Goal: Task Accomplishment & Management: Contribute content

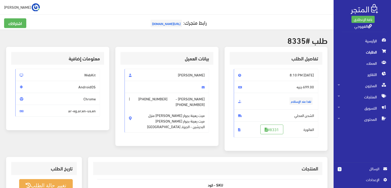
scroll to position [145, 0]
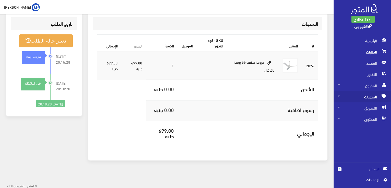
click at [372, 94] on span "المنتجات" at bounding box center [362, 96] width 49 height 11
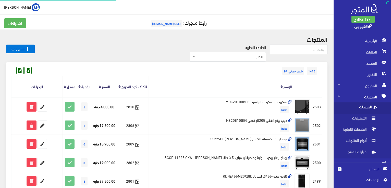
click at [373, 106] on span "كل المنتجات" at bounding box center [357, 108] width 39 height 11
click at [28, 50] on icon "" at bounding box center [28, 49] width 6 height 6
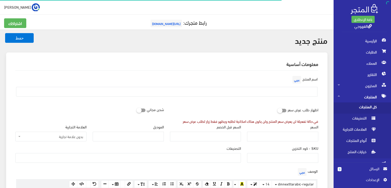
select select
click at [236, 90] on input "text" at bounding box center [167, 92] width 302 height 10
paste input "غسالة ملابس تورنيدو فوق أوتوماتيك 11 كجم طلمبة سيلفر TWE-TLN11RSL"
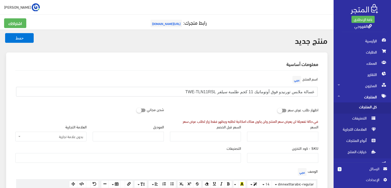
type input "غسالة ملابس تورنيدو فوق أوتوماتيك 11 كجم طلمبة سيلفر TWE-TLN11RSL"
click at [272, 138] on input "السعر" at bounding box center [282, 137] width 71 height 10
click at [304, 138] on input "السعر" at bounding box center [282, 137] width 71 height 10
paste input "13699"
type input "13699"
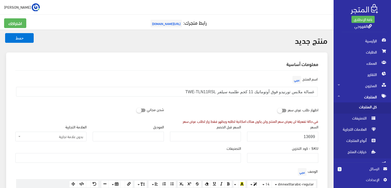
click at [235, 110] on div "اظهار طلب عرض سعر في حالة تفعيلة لن يعرض سعر المنتج ولن يكون هناك امكانية لطلبه…" at bounding box center [244, 114] width 155 height 19
drag, startPoint x: 285, startPoint y: 111, endPoint x: 302, endPoint y: 104, distance: 18.7
click at [302, 105] on label "اظهار طلب عرض سعر" at bounding box center [303, 110] width 31 height 10
click at [277, 100] on div "اسم المنتج عربي غسالة ملابس تورنيدو فوق أوتوماتيك 11 كجم طلمبة سيلفر TWE-TLN11R…" at bounding box center [166, 88] width 309 height 26
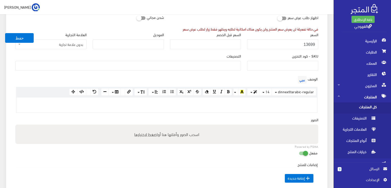
scroll to position [92, 0]
click at [278, 66] on input "SKU - كود التخزين" at bounding box center [282, 67] width 71 height 10
paste input "SKU: 3130"
drag, startPoint x: 306, startPoint y: 63, endPoint x: 269, endPoint y: 67, distance: 38.0
click at [269, 67] on input "SKU: 3130" at bounding box center [282, 67] width 71 height 10
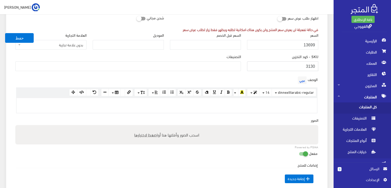
type input "3130"
click at [328, 107] on div "معلومات أساسية اسم المنتج عربي غسالة ملابس تورنيدو فوق أوتوماتيك 11 كجم طلمبة س…" at bounding box center [167, 113] width 328 height 305
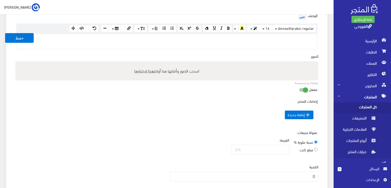
scroll to position [156, 0]
click at [156, 70] on span "اضغط لاختيارها" at bounding box center [145, 71] width 23 height 7
click at [156, 63] on input "اسحب الصور وأفلتها هنا أو اضغط لاختيارها" at bounding box center [166, 63] width 303 height 2
type input "C:\fakepath\11-twe-tln11rsl.jpg"
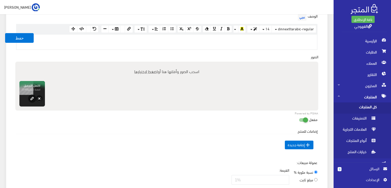
click at [237, 134] on td " إضافة جديدة" at bounding box center [167, 145] width 302 height 22
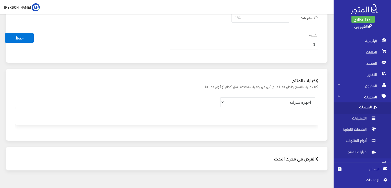
scroll to position [308, 0]
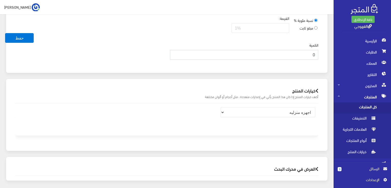
click at [298, 53] on input "0" at bounding box center [244, 55] width 149 height 10
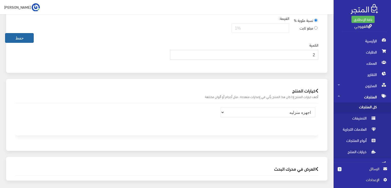
type input "2"
click at [25, 38] on button "حفظ" at bounding box center [19, 38] width 29 height 10
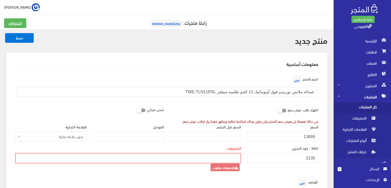
click at [143, 151] on div "التصنيفات فريش > ثلاجات > غسالات > رفايع > بوتجازات كريازي > ثلاجات > جميع المن…" at bounding box center [128, 155] width 226 height 18
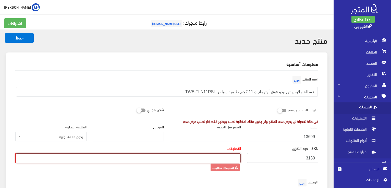
click at [147, 156] on ul at bounding box center [128, 158] width 225 height 8
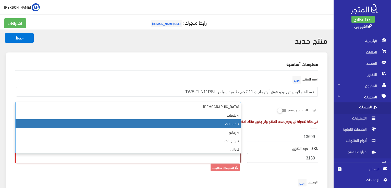
select select "88"
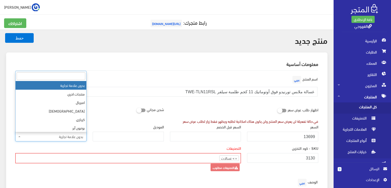
click at [63, 136] on span "بدون علامة تجارية" at bounding box center [53, 136] width 62 height 5
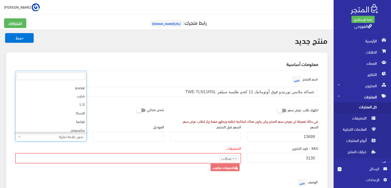
scroll to position [44, 0]
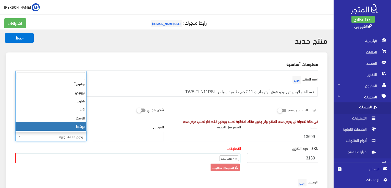
select select "61"
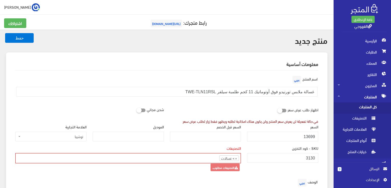
click at [51, 142] on div "العلامة التجارية بدون علامة تجارية منتجات اخري امبريال فريش كريازي يونيون آير ت…" at bounding box center [50, 134] width 77 height 21
click at [51, 141] on div "العلامة التجارية بدون علامة تجارية منتجات اخري امبريال فريش كريازي يونيون آير ت…" at bounding box center [50, 134] width 77 height 21
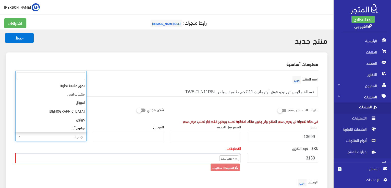
scroll to position [77, 0]
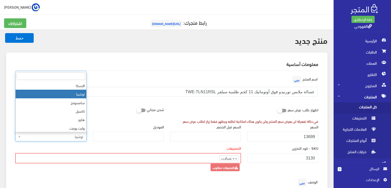
click at [50, 140] on span "توشيبا" at bounding box center [50, 137] width 71 height 10
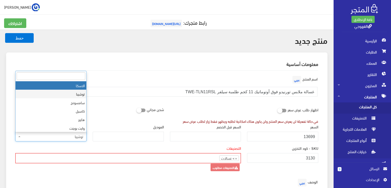
click at [37, 76] on input "search" at bounding box center [51, 76] width 69 height 8
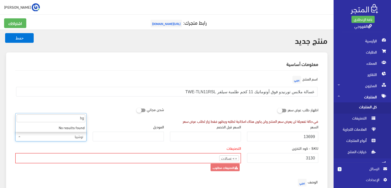
type input "h"
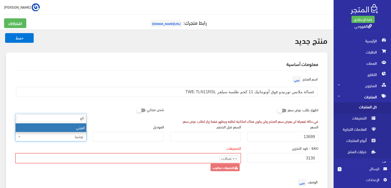
type input "الع"
select select "105"
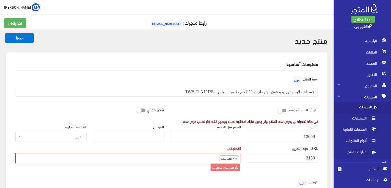
click at [21, 32] on div "اشتراكك رابط متجرك: https://www.alqahwaji.com" at bounding box center [167, 26] width 332 height 16
click at [18, 38] on button "حفظ" at bounding box center [19, 38] width 29 height 10
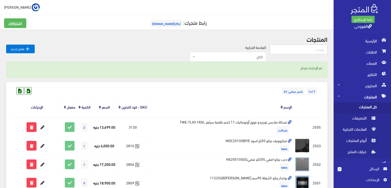
click at [291, 50] on input "text" at bounding box center [299, 50] width 58 height 10
paste input "SKU: 3130"
type input "S"
paste input "SKU: 3130"
drag, startPoint x: 315, startPoint y: 49, endPoint x: 120, endPoint y: 64, distance: 196.0
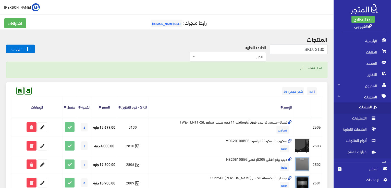
type input "3130"
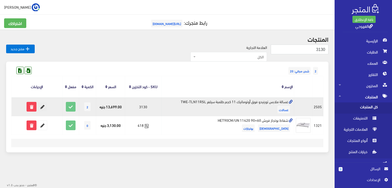
click at [42, 106] on icon at bounding box center [42, 106] width 9 height 9
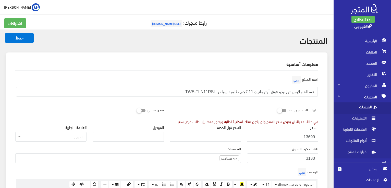
click at [81, 75] on div "اسم المنتج عربي غسالة ملابس تورنيدو فوق أوتوماتيك 11 كجم طلمبة سيلفر TWE-TLN11R…" at bounding box center [166, 88] width 309 height 26
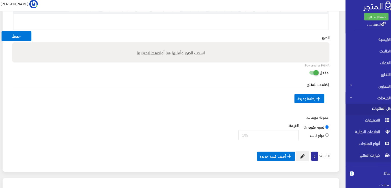
scroll to position [174, 0]
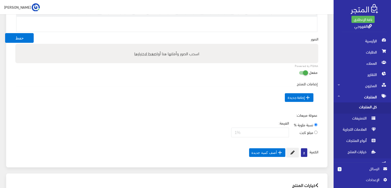
click at [146, 52] on span "اضغط لاختيارها" at bounding box center [145, 53] width 23 height 7
click at [146, 45] on input "اسحب الصور وأفلتها هنا أو اضغط لاختيارها" at bounding box center [166, 45] width 303 height 2
type input "C:\fakepath\11-twe-tln11rsl.jpg"
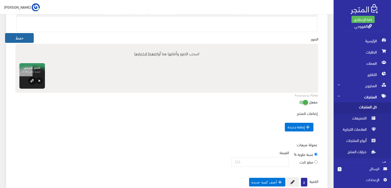
click at [31, 35] on button "حفظ" at bounding box center [19, 38] width 29 height 10
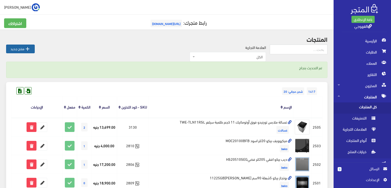
click at [22, 46] on link " منتج جديد" at bounding box center [20, 49] width 29 height 9
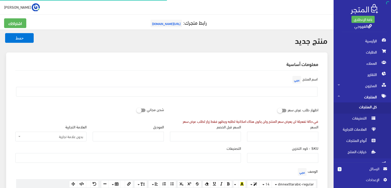
select select
click at [255, 90] on input "text" at bounding box center [167, 92] width 302 height 10
paste input "غسالة ملابس تورنيدو فوق أوتوماتيك 13 كجم طلمبة سيلفر TWE-TLN13RSL تورنيدو"
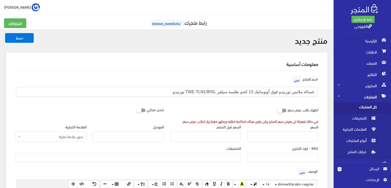
type input "غسالة ملابس تورنيدو فوق أوتوماتيك 13 كجم طلمبة سيلفر TWE-TLN13RSL تورنيدو"
click at [312, 138] on input "السعر" at bounding box center [282, 137] width 71 height 10
click at [270, 135] on input "السعر" at bounding box center [282, 137] width 71 height 10
paste input "14999"
type input "14999"
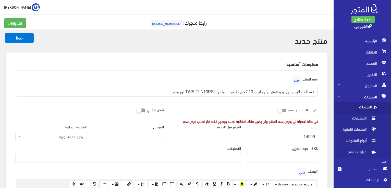
click at [139, 139] on input "الموديل" at bounding box center [128, 137] width 71 height 10
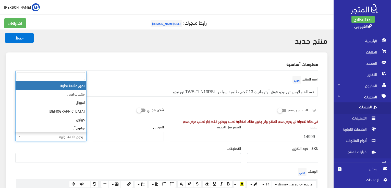
click at [60, 137] on span "بدون علامة تجارية" at bounding box center [53, 136] width 62 height 5
click at [70, 77] on input "search" at bounding box center [51, 76] width 69 height 8
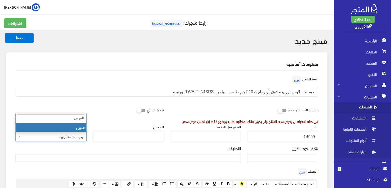
type input "العربي"
select select "105"
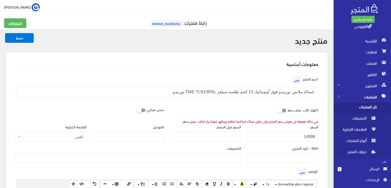
click at [265, 108] on div "اظهار طلب عرض سعر في حالة تفعيلة لن يعرض سعر المنتج ولن يكون هناك امكانية لطلبه…" at bounding box center [244, 114] width 155 height 19
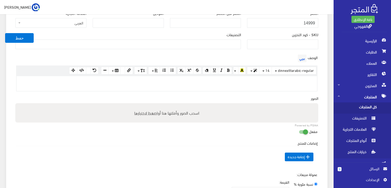
scroll to position [123, 0]
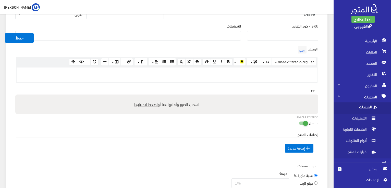
click at [150, 106] on span "اضغط لاختيارها" at bounding box center [145, 104] width 23 height 7
click at [150, 96] on input "اسحب الصور وأفلتها هنا أو اضغط لاختيارها" at bounding box center [166, 96] width 303 height 2
type input "C:\fakepath\13-twe-tln13rsl.jpg"
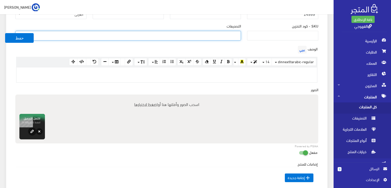
click at [235, 35] on ul at bounding box center [128, 35] width 225 height 8
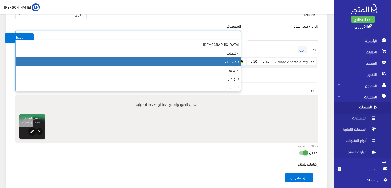
select select "88"
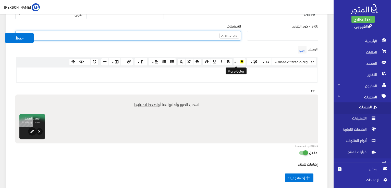
scroll to position [12, 0]
click at [301, 36] on input "SKU - كود التخزين" at bounding box center [282, 36] width 71 height 10
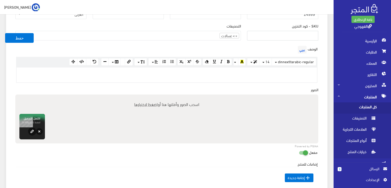
paste input "2027"
click at [275, 40] on input "2027" at bounding box center [282, 36] width 71 height 10
drag, startPoint x: 315, startPoint y: 34, endPoint x: 319, endPoint y: 35, distance: 3.9
click at [319, 35] on div "SKU - كود التخزين 2027" at bounding box center [282, 33] width 77 height 21
type input "2027"
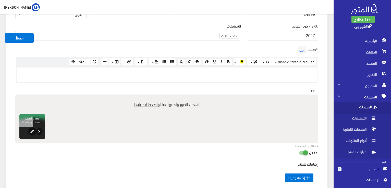
click at [322, 85] on div "اسم المنتج عربي غسالة ملابس تورنيدو فوق أوتوماتيك 13 كجم طلمبة سيلفر TWE-TLN13R…" at bounding box center [166, 100] width 311 height 305
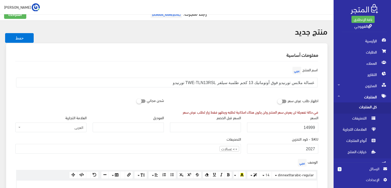
scroll to position [10, 0]
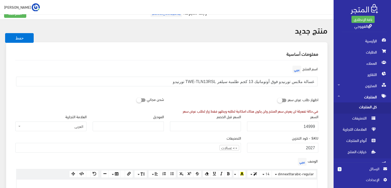
click at [188, 95] on div "اظهار طلب عرض سعر في حالة تفعيلة لن يعرض سعر المنتج ولن يكون هناك امكانية لطلبه…" at bounding box center [244, 104] width 155 height 19
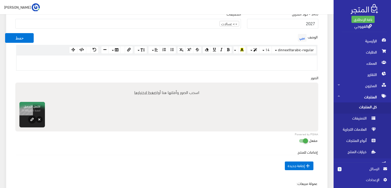
scroll to position [133, 0]
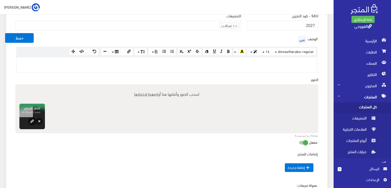
click at [251, 68] on div at bounding box center [167, 64] width 301 height 15
paste div
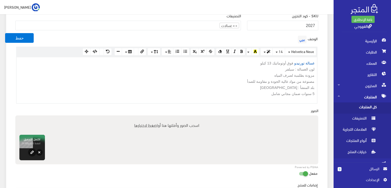
click at [326, 85] on div "معلومات أساسية اسم المنتج عربي غسالة ملابس تورنيدو فوق أوتوماتيك 13 كجم طلمبة س…" at bounding box center [167, 99] width 322 height 359
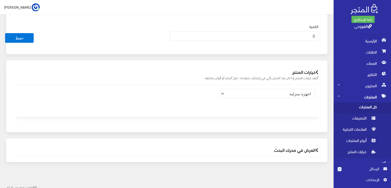
scroll to position [359, 0]
click at [312, 33] on input "0" at bounding box center [244, 35] width 149 height 10
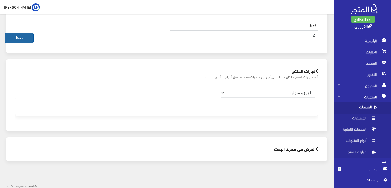
type input "2"
click at [27, 35] on button "حفظ" at bounding box center [19, 38] width 29 height 10
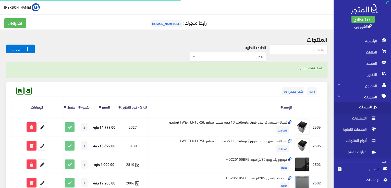
click at [141, 74] on div "تم الإنشاء بنجاح" at bounding box center [167, 70] width 322 height 16
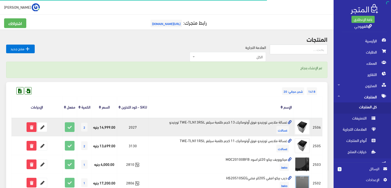
click at [203, 136] on td "غسالة ملابس تورنيدو فوق أوتوماتيك 13 كجم طلمبة سيلفر TWE-TLN13RSL تورنيدو غسالات" at bounding box center [221, 127] width 145 height 19
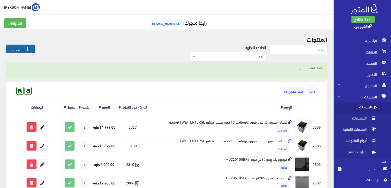
click at [19, 50] on link " منتج جديد" at bounding box center [20, 49] width 29 height 9
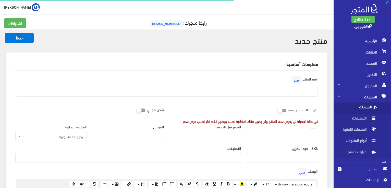
select select
click at [281, 137] on input "السعر" at bounding box center [282, 137] width 71 height 10
click at [291, 93] on input "text" at bounding box center [167, 92] width 302 height 10
paste input "غسالة ملابس تورنيدو 8 كجم طلمبة سيلفر غامق TWT-TLN08LDS تورنيدو"
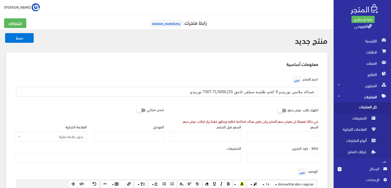
type input "غسالة ملابس تورنيدو 8 كجم طلمبة سيلفر غامق TWT-TLN08LDS تورنيدو"
click at [289, 138] on input "السعر" at bounding box center [282, 137] width 71 height 10
type input "8999"
click at [71, 142] on div "العلامة التجارية بدون علامة تجارية منتجات اخري امبريال فريش كريازي يونيون آير ت…" at bounding box center [50, 134] width 77 height 21
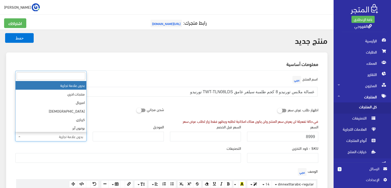
click at [70, 139] on span "بدون علامة تجارية" at bounding box center [53, 136] width 62 height 5
click at [76, 78] on input "search" at bounding box center [51, 76] width 69 height 8
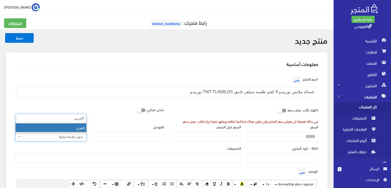
type input "العربي"
select select "105"
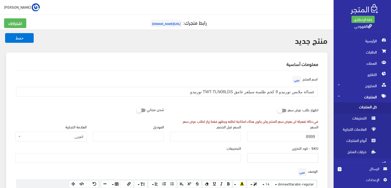
click at [267, 162] on input "SKU - كود التخزين" at bounding box center [282, 158] width 71 height 10
click at [279, 163] on input "SKU - كود التخزين" at bounding box center [282, 158] width 71 height 10
paste input "2932"
type input "2932"
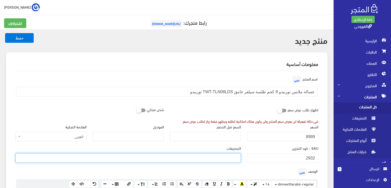
click at [230, 156] on ul at bounding box center [128, 158] width 225 height 8
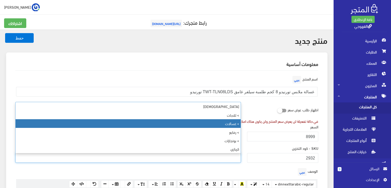
select select "88"
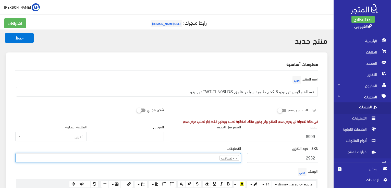
click at [214, 167] on div "التصنيفات فريش > ثلاجات > غسالات > رفايع > بوتجازات كريازي > ثلاجات > جميع المن…" at bounding box center [128, 156] width 232 height 21
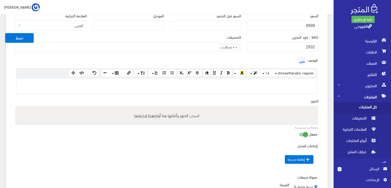
scroll to position [112, 0]
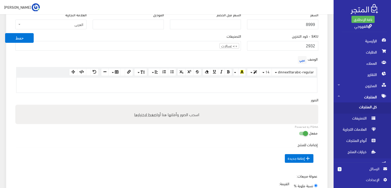
click at [263, 83] on p at bounding box center [166, 83] width 295 height 6
click at [245, 82] on p at bounding box center [166, 83] width 295 height 6
paste div
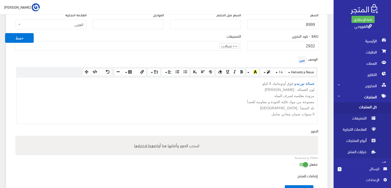
click at [223, 149] on div "اسحب الصور وأفلتها هنا أو اضغط لاختيارها" at bounding box center [166, 145] width 303 height 19
click at [15, 136] on input "اسحب الصور وأفلتها هنا أو اضغط لاختيارها" at bounding box center [166, 137] width 303 height 2
type input "C:\fakepath\8-twt-tln08lds.jpg"
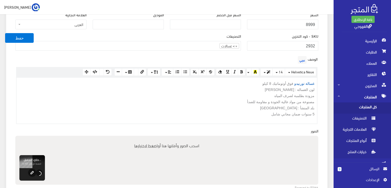
click at [218, 125] on div "الوصف عربي × Insert Image Select from files Image URL Insert Image × Insert Lin…" at bounding box center [166, 92] width 309 height 74
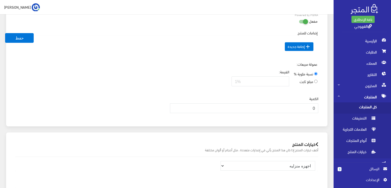
scroll to position [286, 0]
click at [247, 50] on td " إضافة جديدة" at bounding box center [167, 46] width 302 height 22
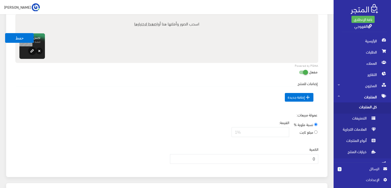
scroll to position [235, 0]
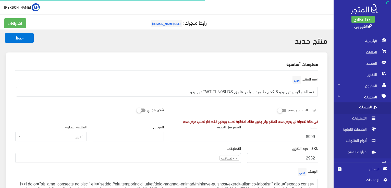
select select "105"
select select "88"
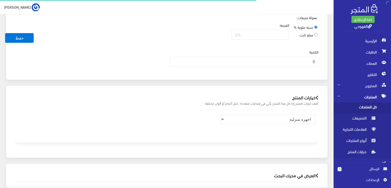
scroll to position [303, 0]
click at [305, 57] on input "0" at bounding box center [244, 61] width 149 height 10
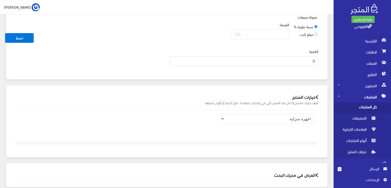
scroll to position [286, 0]
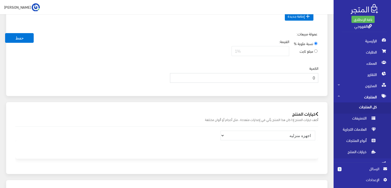
drag, startPoint x: 314, startPoint y: 77, endPoint x: 317, endPoint y: 77, distance: 3.1
click at [317, 77] on input "0" at bounding box center [244, 78] width 149 height 10
type input "2"
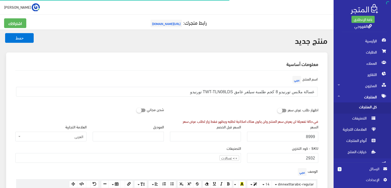
select select "105"
select select "88"
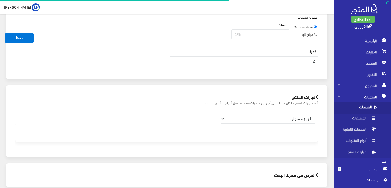
scroll to position [303, 0]
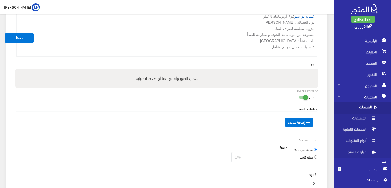
scroll to position [150, 0]
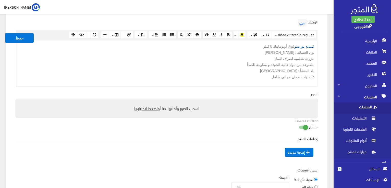
click at [163, 107] on label "اسحب الصور وأفلتها هنا أو اضغط لاختيارها" at bounding box center [166, 108] width 69 height 10
click at [163, 100] on input "اسحب الصور وأفلتها هنا أو اضغط لاختيارها" at bounding box center [166, 100] width 303 height 2
type input "C:\fakepath\8-twt-tln08lds.jpg"
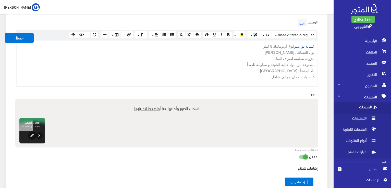
click at [323, 61] on div "معلومات أساسية اسم المنتج عربي غسالة ملابس تورنيدو 8 كجم طلمبة سيلفر غامق TWT-T…" at bounding box center [167, 82] width 322 height 359
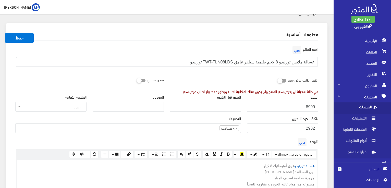
scroll to position [31, 0]
click at [28, 38] on button "حفظ" at bounding box center [19, 38] width 29 height 10
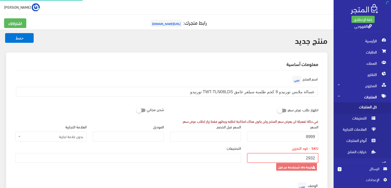
select select
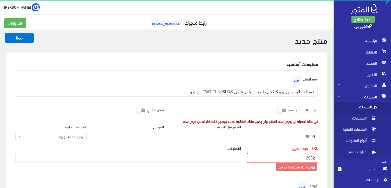
click at [280, 160] on input "2932" at bounding box center [282, 158] width 71 height 10
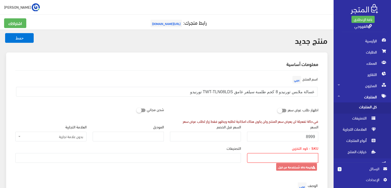
click at [198, 160] on ul at bounding box center [128, 158] width 225 height 8
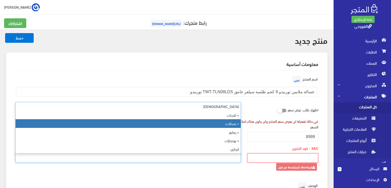
select select "88"
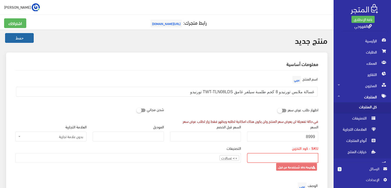
click at [19, 37] on button "حفظ" at bounding box center [19, 38] width 29 height 10
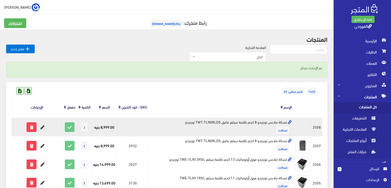
click at [41, 132] on icon at bounding box center [42, 127] width 9 height 9
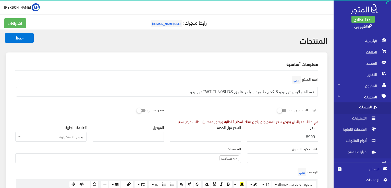
click at [112, 144] on div "الموديل" at bounding box center [128, 135] width 77 height 21
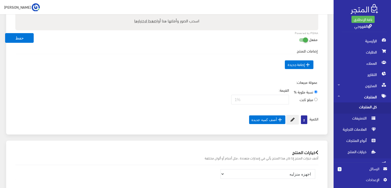
scroll to position [194, 0]
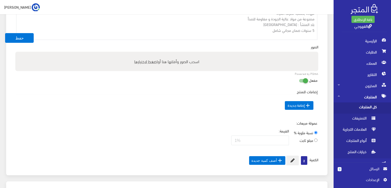
click at [148, 60] on span "اضغط لاختيارها" at bounding box center [145, 61] width 23 height 7
click at [148, 53] on input "اسحب الصور وأفلتها هنا أو اضغط لاختيارها" at bounding box center [166, 53] width 303 height 2
type input "C:\fakepath\8-twt-tln08lds.jpg"
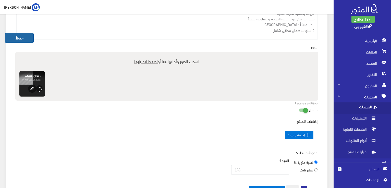
click at [19, 38] on button "حفظ" at bounding box center [19, 38] width 29 height 10
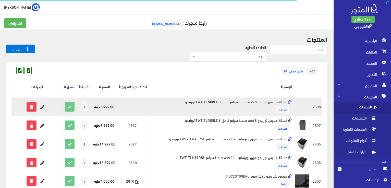
click at [44, 112] on icon at bounding box center [42, 106] width 9 height 9
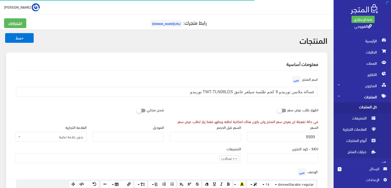
click at [96, 108] on div "شحن مجاني" at bounding box center [89, 110] width 155 height 10
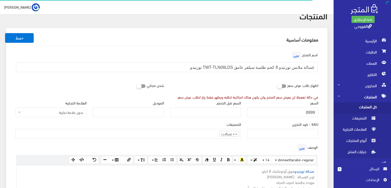
scroll to position [31, 0]
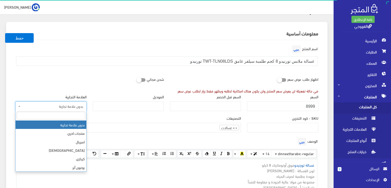
click at [86, 109] on span "بدون علامة تجارية" at bounding box center [50, 107] width 71 height 10
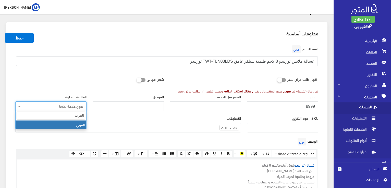
type input "العرب"
select select "105"
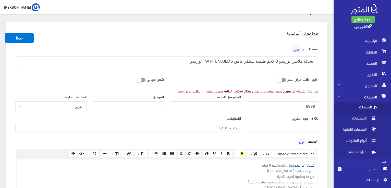
click at [87, 138] on div "الوصف عربي × Insert Image Select from files Image URL Insert Image × Insert Lin…" at bounding box center [166, 170] width 309 height 67
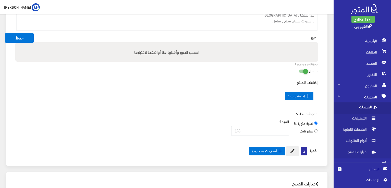
scroll to position [204, 0]
click at [149, 53] on span "اضغط لاختيارها" at bounding box center [145, 50] width 23 height 7
click at [149, 43] on input "اسحب الصور وأفلتها هنا أو اضغط لاختيارها" at bounding box center [166, 43] width 303 height 2
type input "C:\fakepath\8-twt-tln08lds.jpg"
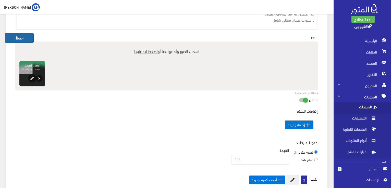
click at [20, 38] on button "حفظ" at bounding box center [19, 38] width 29 height 10
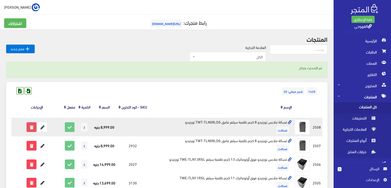
click at [33, 132] on icon at bounding box center [31, 127] width 9 height 9
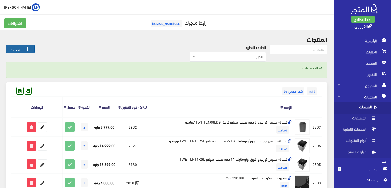
click at [25, 49] on icon "" at bounding box center [28, 49] width 6 height 6
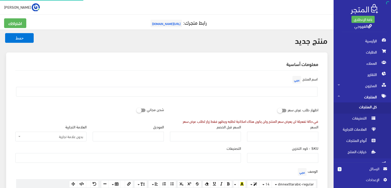
select select
click at [353, 170] on span "الرسائل" at bounding box center [363, 169] width 34 height 6
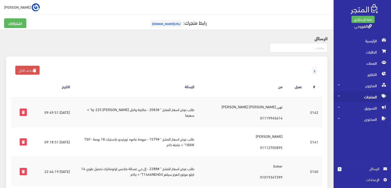
click at [373, 93] on span "المنتجات" at bounding box center [362, 96] width 49 height 11
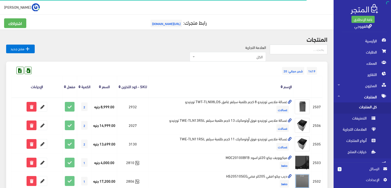
click at [368, 107] on span "كل المنتجات" at bounding box center [357, 108] width 39 height 11
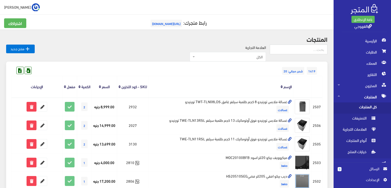
click at [355, 169] on span "الرسائل" at bounding box center [363, 169] width 34 height 6
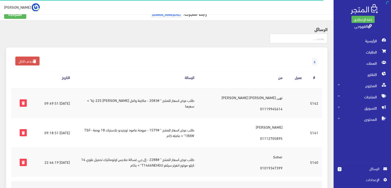
scroll to position [10, 0]
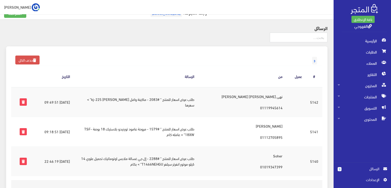
click at [199, 160] on td "طلب عرض اسعار للمنتج " #2288 - إل جي غسالة ملابس اوتوماتيك تحميل علوي 14 كيلو م…" at bounding box center [136, 162] width 125 height 30
click at [161, 161] on td "طلب عرض اسعار للمنتج " #2288 - إل جي غسالة ملابس اوتوماتيك تحميل علوي 14 كيلو م…" at bounding box center [136, 162] width 125 height 30
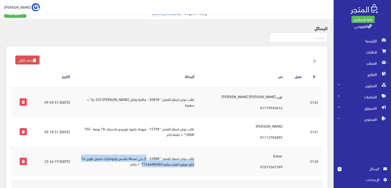
drag, startPoint x: 162, startPoint y: 160, endPoint x: 163, endPoint y: 165, distance: 4.8
click at [163, 165] on td "طلب عرض اسعار للمنتج " #2288 - إل جي غسالة ملابس اوتوماتيك تحميل علوي 14 كيلو م…" at bounding box center [136, 162] width 125 height 30
copy td "إل جي غسالة ملابس اوتوماتيك تحميل علوي 14 كيلو موتور انفرتر سيلفر T1466NEHGU"
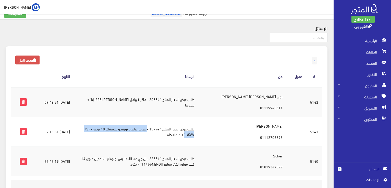
drag, startPoint x: 162, startPoint y: 129, endPoint x: 200, endPoint y: 136, distance: 38.7
click at [199, 136] on td "طلب عرض اسعار للمنتج " #1579 - مروحة عامود تورنيدو بلاستيك 18 بوصة TSF-18XW" > …" at bounding box center [136, 132] width 125 height 30
copy td "مروحة عامود تورنيدو بلاستيك 18 بوصة TSF-18XW""
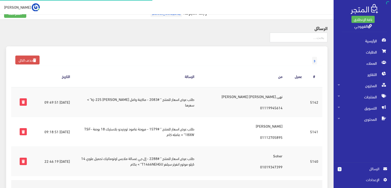
scroll to position [10, 0]
click at [359, 92] on span "المنتجات" at bounding box center [362, 96] width 49 height 11
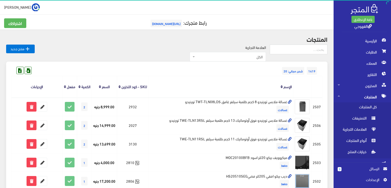
scroll to position [10, 0]
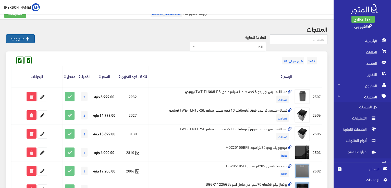
click at [20, 37] on link " منتج جديد" at bounding box center [20, 38] width 29 height 9
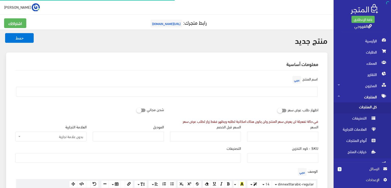
select select
click at [246, 93] on input "text" at bounding box center [167, 92] width 302 height 10
paste input "غسالة ملابس هوفر 14 كجم DDM انفرتر بطلمبة أسود HWH-TLD14DBK هوفر"
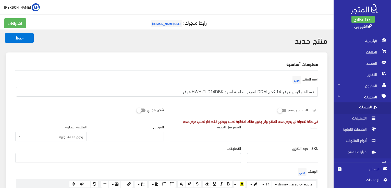
type input "غسالة ملابس هوفر 14 كجم DDM انفرتر بطلمبة أسود HWH-TLD14DBK هوفر"
click at [303, 142] on div "السعر" at bounding box center [282, 134] width 77 height 21
click at [303, 135] on input "السعر" at bounding box center [282, 137] width 71 height 10
paste input "18999"
type input "18999"
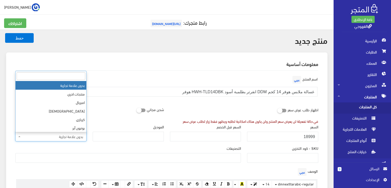
click at [78, 135] on span "بدون علامة تجارية" at bounding box center [53, 136] width 62 height 5
click at [72, 76] on input "search" at bounding box center [51, 76] width 69 height 8
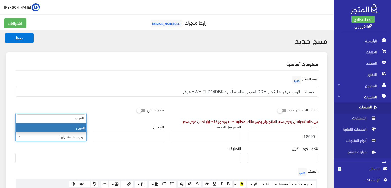
type input "العرب"
select select "105"
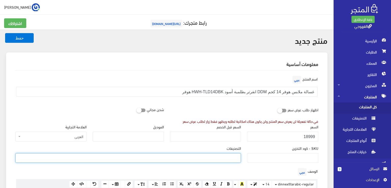
click at [148, 155] on ul at bounding box center [128, 158] width 225 height 8
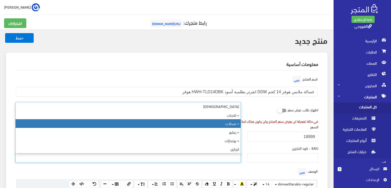
select select "88"
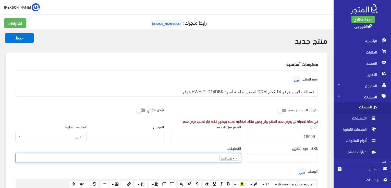
scroll to position [12, 0]
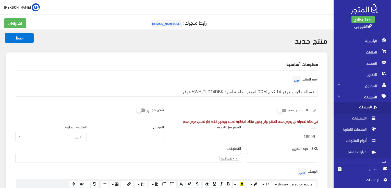
click at [275, 160] on input "SKU - كود التخزين" at bounding box center [282, 158] width 71 height 10
paste input "3247"
type input "3247"
click at [248, 170] on div "الوصف عربي × Insert Image Select from files Image URL Insert Image × Insert Lin…" at bounding box center [166, 186] width 309 height 38
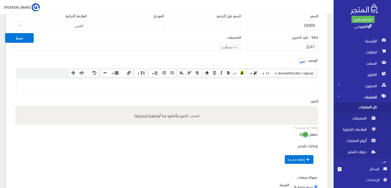
scroll to position [112, 0]
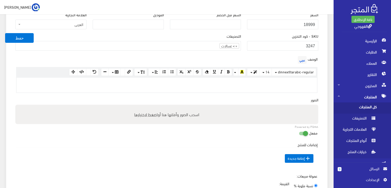
click at [244, 90] on div at bounding box center [167, 85] width 301 height 15
paste div
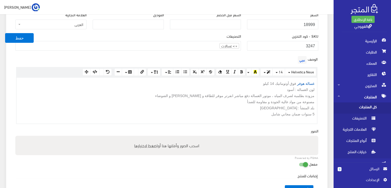
click at [153, 146] on span "اضغط لاختيارها" at bounding box center [145, 145] width 23 height 7
click at [153, 138] on input "اسحب الصور وأفلتها هنا أو اضغط لاختيارها" at bounding box center [166, 137] width 303 height 2
type input "C:\fakepath\14-ddm-hwh-tld14dbk.jpg"
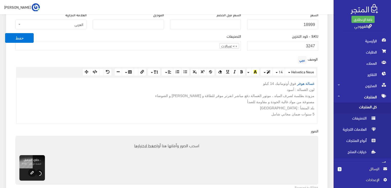
click at [273, 122] on div "غسالة هوفر فوق أوتوماتيك 14 كيلو لون الغسالة : أسود مزودة بطلمبة لصرف المياه ، …" at bounding box center [167, 101] width 301 height 46
click at [273, 126] on div "الوصف عربي × Insert Image Select from files Image URL Insert Image × Insert Lin…" at bounding box center [166, 92] width 309 height 74
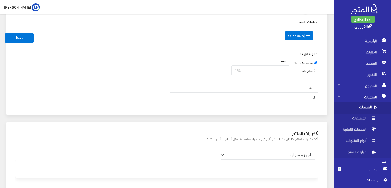
scroll to position [306, 0]
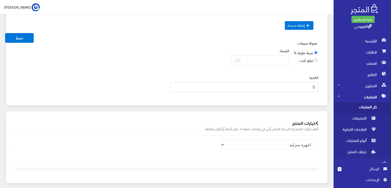
click at [309, 86] on input "0" at bounding box center [244, 87] width 149 height 10
type input "2"
click at [304, 76] on div "الكمية 2" at bounding box center [244, 83] width 149 height 17
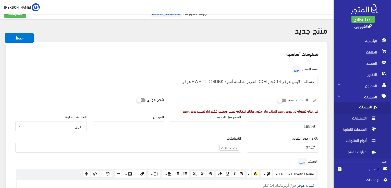
scroll to position [0, 0]
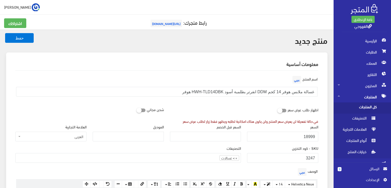
drag, startPoint x: 55, startPoint y: 103, endPoint x: 32, endPoint y: 77, distance: 35.1
click at [32, 77] on div "اسم المنتج عربي غسالة ملابس هوفر 14 كجم DDM انفرتر بطلمبة أسود HWH-TLD14DBK هوفر" at bounding box center [166, 90] width 309 height 30
click at [23, 39] on button "حفظ" at bounding box center [19, 38] width 29 height 10
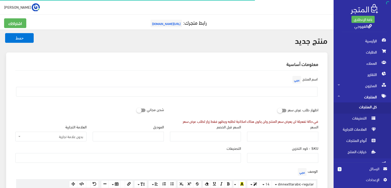
select select
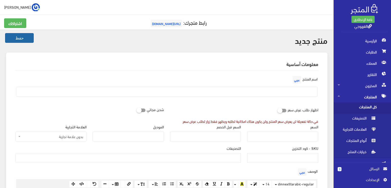
click at [11, 36] on button "حفظ" at bounding box center [19, 38] width 29 height 10
click at [13, 37] on button "حفظ" at bounding box center [19, 38] width 29 height 10
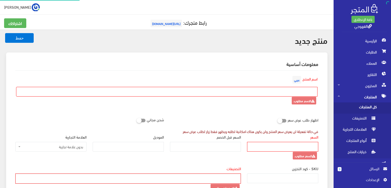
select select
click at [13, 37] on button "حفظ" at bounding box center [19, 38] width 29 height 10
select select
click at [13, 37] on button "حفظ" at bounding box center [19, 38] width 29 height 10
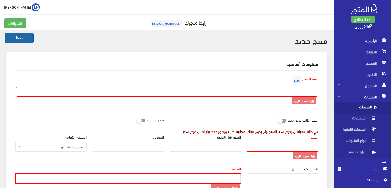
click at [13, 37] on button "حفظ" at bounding box center [19, 38] width 29 height 10
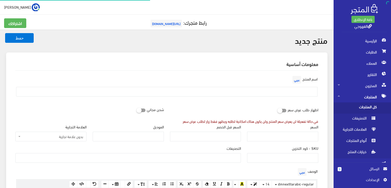
select select
click at [265, 92] on input "text" at bounding box center [167, 92] width 302 height 10
click at [240, 91] on input "text" at bounding box center [167, 92] width 302 height 10
paste input "مروحة استاند تورنيدو 16 بوصة 4 ريشة أسود TSF-16W"
type input "مروحة استاند تورنيدو 16 بوصة 4 ريشة أسود TSF-16W"
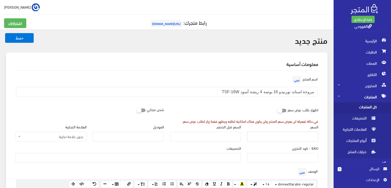
click at [268, 137] on input "السعر" at bounding box center [282, 137] width 71 height 10
click at [283, 138] on input "السعر" at bounding box center [282, 137] width 71 height 10
type input "1700"
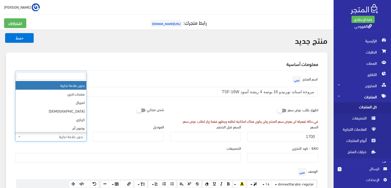
click at [69, 139] on span "بدون علامة تجارية" at bounding box center [53, 136] width 62 height 5
click at [70, 79] on input "search" at bounding box center [51, 76] width 69 height 8
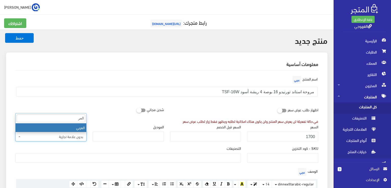
type input "العر"
select select "105"
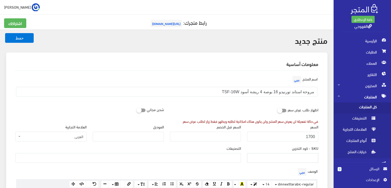
click at [264, 156] on input "SKU - كود التخزين" at bounding box center [282, 158] width 71 height 10
click at [243, 156] on div "التصنيفات فريش > ثلاجات > غسالات > رفايع > بوتجازات كريازي > ثلاجات > جميع المن…" at bounding box center [128, 156] width 232 height 21
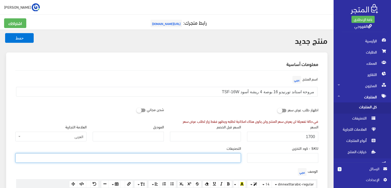
click at [239, 157] on ul at bounding box center [128, 158] width 225 height 8
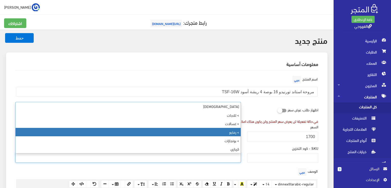
select select "89"
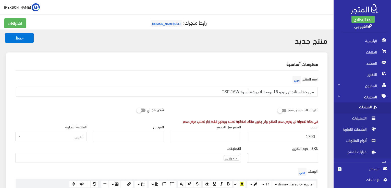
click at [294, 155] on input "SKU - كود التخزين" at bounding box center [282, 158] width 71 height 10
paste input "6221127018394"
click at [294, 155] on input "6221127018394" at bounding box center [282, 158] width 71 height 10
type input "6221127018394"
click at [287, 173] on div "الوصف عربي × Insert Image Select from files Image URL Insert Image × Insert Lin…" at bounding box center [166, 186] width 309 height 38
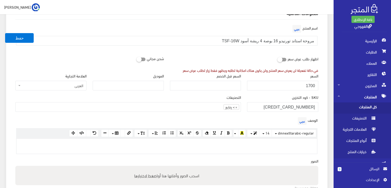
scroll to position [61, 0]
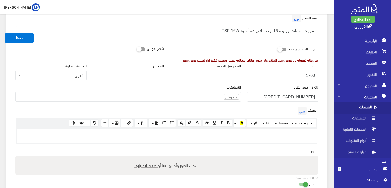
click at [297, 135] on p at bounding box center [166, 135] width 295 height 6
paste div
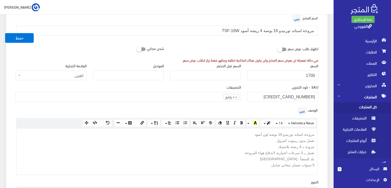
click at [322, 149] on div "اسم المنتج عربي مروحة استاند تورنيدو 16 بوصة 4 ريشة أسود TSF-16W اظهار طلب عرض …" at bounding box center [166, 162] width 311 height 306
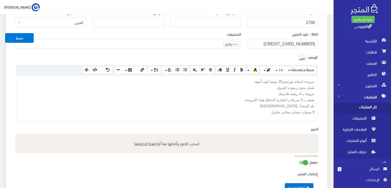
scroll to position [123, 0]
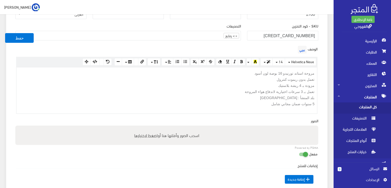
click at [151, 136] on span "اضغط لاختيارها" at bounding box center [145, 135] width 23 height 7
click at [151, 127] on input "اسحب الصور وأفلتها هنا أو اضغط لاختيارها" at bounding box center [166, 127] width 303 height 2
type input "C:\fakepath\16-4-tsf-16w.jpg"
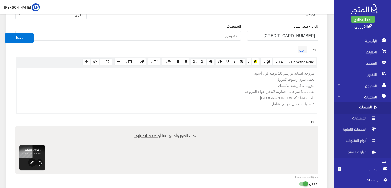
click at [231, 114] on div "الوصف عربي × Insert Image Select from files Image URL Insert Image × Insert Lin…" at bounding box center [166, 82] width 309 height 74
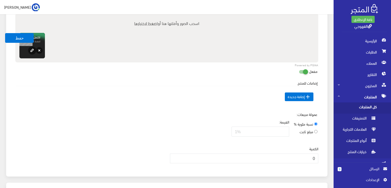
scroll to position [245, 0]
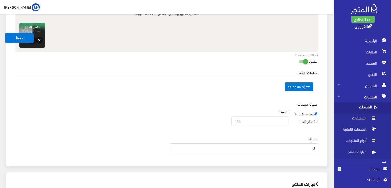
click at [301, 144] on input "0" at bounding box center [244, 149] width 149 height 10
click at [301, 144] on input "2" at bounding box center [244, 149] width 149 height 10
type input "2"
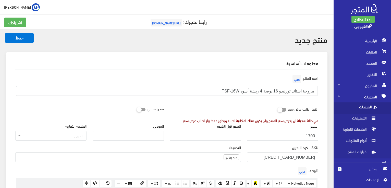
scroll to position [0, 0]
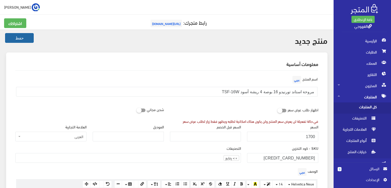
click at [24, 37] on button "حفظ" at bounding box center [19, 38] width 29 height 10
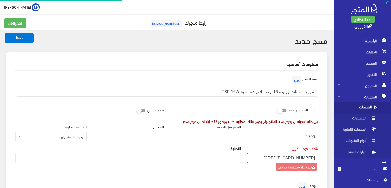
select select
click at [309, 158] on input "6221127018394" at bounding box center [282, 158] width 71 height 10
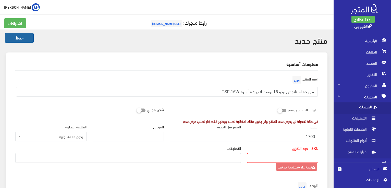
click at [26, 39] on button "حفظ" at bounding box center [19, 38] width 29 height 10
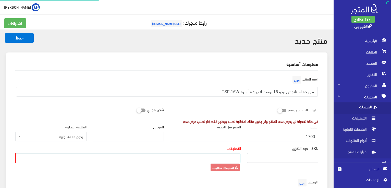
select select
click at [360, 106] on span "كل المنتجات" at bounding box center [357, 108] width 39 height 11
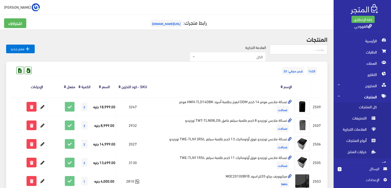
click at [208, 96] on th "الإسم" at bounding box center [221, 86] width 145 height 21
click at [28, 47] on icon "" at bounding box center [28, 49] width 6 height 6
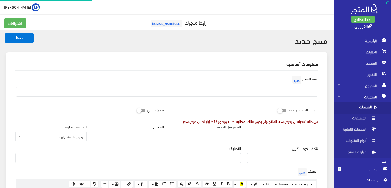
select select
click at [275, 174] on div "الوصف عربي × Insert Image Select from files Image URL Insert Image × Insert Lin…" at bounding box center [166, 186] width 309 height 38
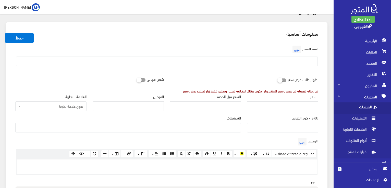
scroll to position [31, 0]
click at [270, 165] on p at bounding box center [166, 165] width 295 height 6
paste div
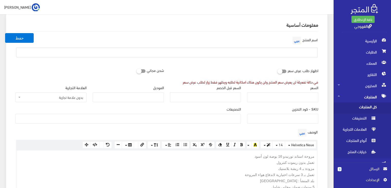
click at [294, 49] on input "text" at bounding box center [167, 53] width 302 height 10
click at [241, 55] on input "text" at bounding box center [167, 53] width 302 height 10
paste input "مروحة استاند تورنيدو 16 بوصة 4 ريشة أسود TSF-16W"
type input "مروحة استاند تورنيدو 16 بوصة 4 ريشة أسود TSF-16W"
click at [298, 97] on input "السعر" at bounding box center [282, 98] width 71 height 10
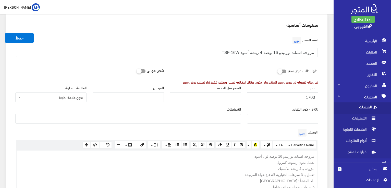
type input "1700"
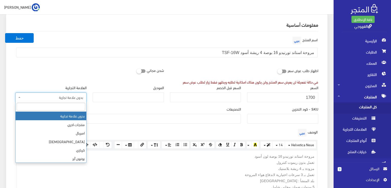
click at [79, 96] on span "بدون علامة تجارية" at bounding box center [53, 97] width 62 height 5
click at [78, 106] on input "search" at bounding box center [51, 107] width 69 height 8
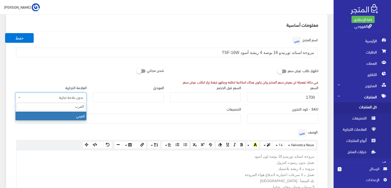
type input "العرب"
select select "105"
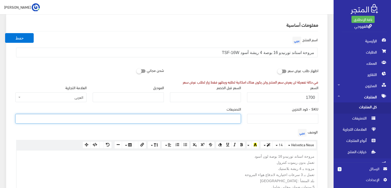
click at [228, 121] on ul at bounding box center [128, 118] width 225 height 8
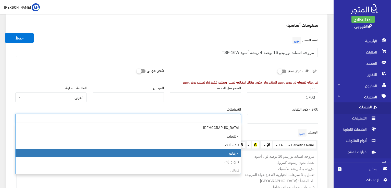
select select "89"
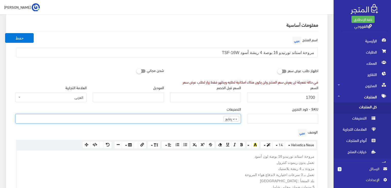
scroll to position [18, 0]
click at [323, 122] on div "معلومات أساسية اسم المنتج عربي مروحة استاند تورنيدو 16 بوصة 4 ريشة أسود TSF-16W…" at bounding box center [167, 178] width 322 height 330
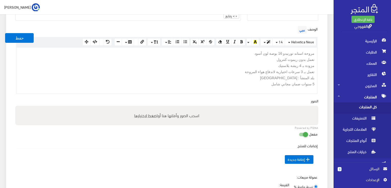
scroll to position [152, 0]
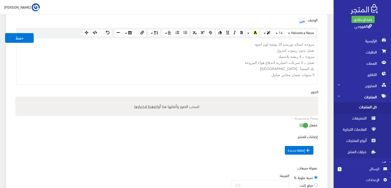
click at [149, 105] on span "اضغط لاختيارها" at bounding box center [145, 106] width 23 height 7
click at [149, 98] on input "اسحب الصور وأفلتها هنا أو اضغط لاختيارها" at bounding box center [166, 98] width 303 height 2
type input "C:\fakepath\16-4-tsf-16w.jpg"
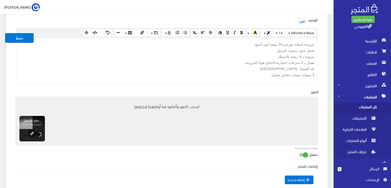
click at [331, 111] on div "منتج جديد حفظ معلومات أساسية اسم المنتج عربي" at bounding box center [167, 129] width 334 height 503
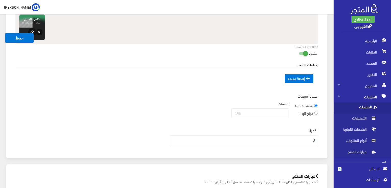
scroll to position [254, 0]
click at [314, 140] on input "0" at bounding box center [244, 140] width 149 height 10
type input "2"
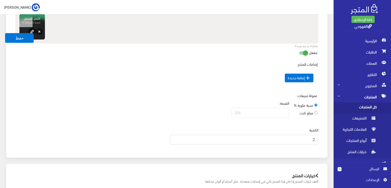
click at [5, 33] on button "حفظ" at bounding box center [19, 38] width 29 height 10
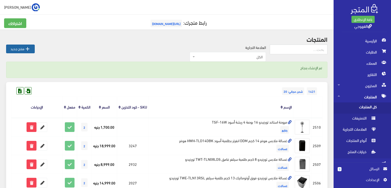
click at [23, 49] on link " منتج جديد" at bounding box center [20, 49] width 29 height 9
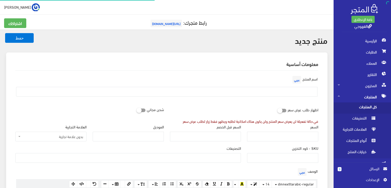
select select
click at [173, 92] on input "text" at bounding box center [167, 92] width 302 height 10
paste input "مروحة حائط تورنيدو 16 بوصة 4 ريشة ريموت أسود EPS-16R"
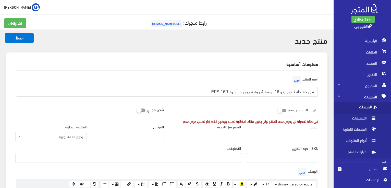
type input "مروحة حائط تورنيدو 16 بوصة 4 ريشة ريموت أسود EPS-16R"
click at [279, 136] on input "السعر" at bounding box center [282, 137] width 71 height 10
paste input "1730"
type input "1730"
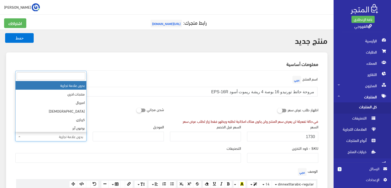
click at [77, 134] on span "بدون علامة تجارية" at bounding box center [53, 136] width 62 height 5
click at [73, 76] on input "search" at bounding box center [51, 76] width 69 height 8
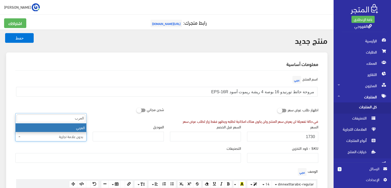
type input "العرب"
select select "105"
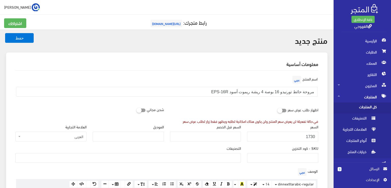
click at [219, 163] on div "التصنيفات فريش > ثلاجات > غسالات > رفايع > بوتجازات كريازي > ثلاجات > جميع المن…" at bounding box center [128, 156] width 232 height 21
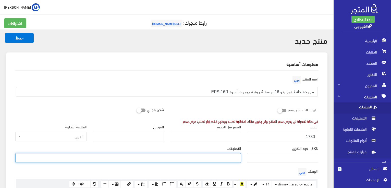
click at [219, 159] on ul at bounding box center [128, 158] width 225 height 8
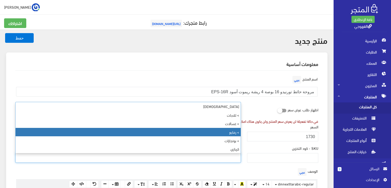
select select "89"
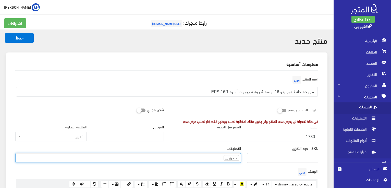
scroll to position [18, 0]
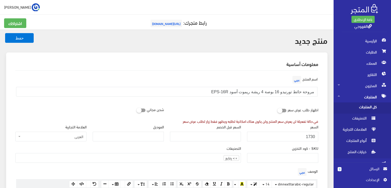
click at [247, 150] on div "SKU - كود التخزين" at bounding box center [282, 154] width 71 height 17
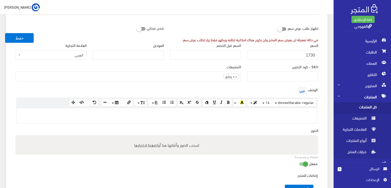
scroll to position [92, 0]
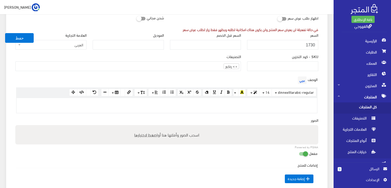
click at [309, 102] on p at bounding box center [166, 104] width 295 height 6
paste div
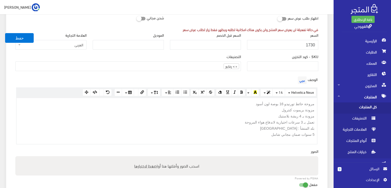
click at [153, 166] on span "اضغط لاختيارها" at bounding box center [145, 165] width 23 height 7
click at [153, 158] on input "اسحب الصور وأفلتها هنا أو اضغط لاختيارها" at bounding box center [166, 158] width 303 height 2
type input "C:\fakepath\16-4-eps-16r.jpg"
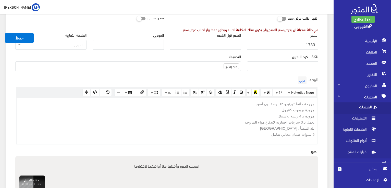
click at [320, 114] on div "الوصف عربي × Insert Image Select from files Image URL Insert Image × Insert Lin…" at bounding box center [166, 109] width 309 height 69
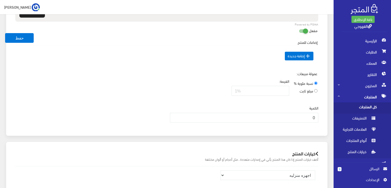
scroll to position [286, 0]
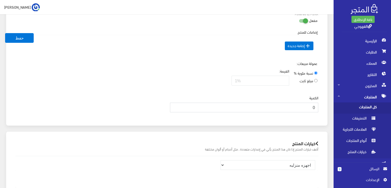
click at [316, 106] on input "0" at bounding box center [244, 108] width 149 height 10
type input "2"
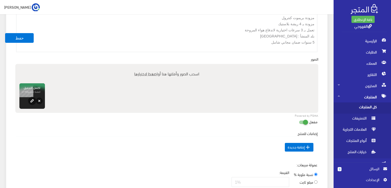
scroll to position [184, 0]
click at [323, 21] on div "اسم المنتج عربي مروحة حائط تورنيدو 16 بوصة 4 ريشة ريموت أسود EPS-16R اظهار طلب …" at bounding box center [166, 55] width 311 height 336
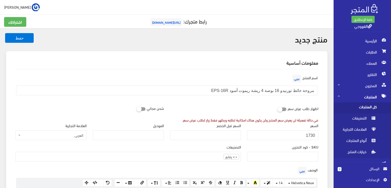
scroll to position [0, 0]
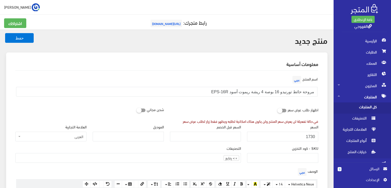
click at [26, 39] on button "حفظ" at bounding box center [19, 38] width 29 height 10
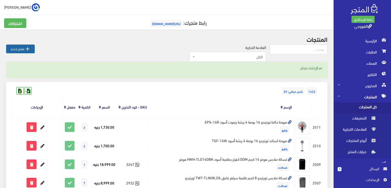
click at [31, 47] on link " منتج جديد" at bounding box center [20, 49] width 29 height 9
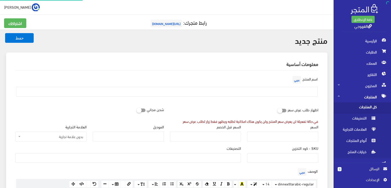
select select
click at [235, 91] on input "text" at bounding box center [167, 92] width 302 height 10
paste input "مروحة حائط تورنيدو 18 بوصة 4 ريشة ريموت أسود EPS-18R"
type input "مروحة حائط تورنيدو 18 بوصة 4 ريشة ريموت أسود EPS-18R"
click at [267, 138] on input "السعر" at bounding box center [282, 137] width 71 height 10
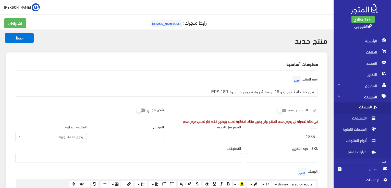
type input "1855"
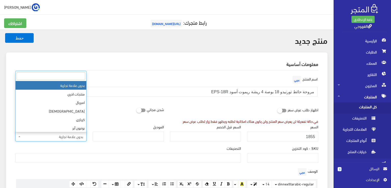
click at [73, 135] on span "بدون علامة تجارية" at bounding box center [53, 136] width 62 height 5
click at [73, 77] on input "search" at bounding box center [51, 76] width 69 height 8
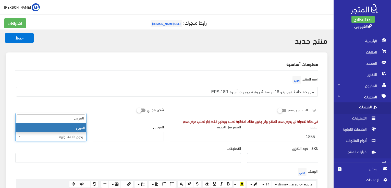
type input "العربي"
select select "105"
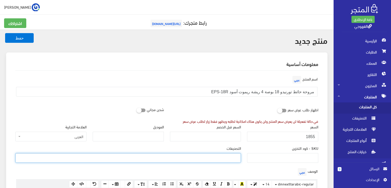
click at [226, 155] on ul at bounding box center [128, 158] width 225 height 8
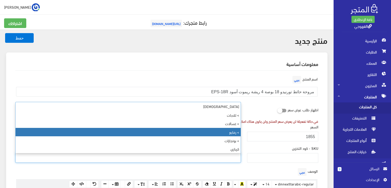
select select "89"
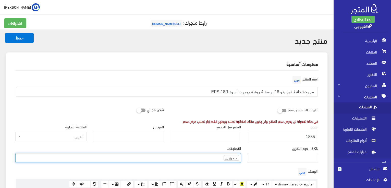
click at [238, 173] on div "الوصف عربي × Insert Image Select from files Image URL Insert Image × Insert Lin…" at bounding box center [166, 186] width 309 height 38
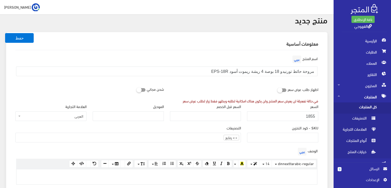
scroll to position [31, 0]
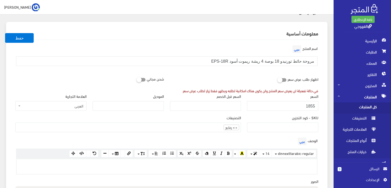
click at [240, 172] on div at bounding box center [167, 167] width 301 height 15
paste div
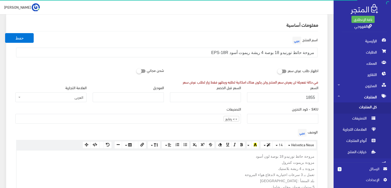
click at [322, 168] on div "اسم المنتج عربي مروحة حائط تورنيدو 18 بوصة 4 ريشة ريموت أسود EPS-18R اظهار طلب …" at bounding box center [166, 184] width 311 height 306
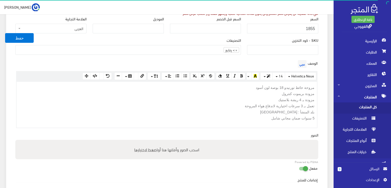
scroll to position [111, 0]
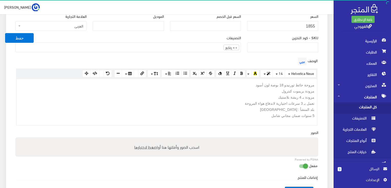
click at [176, 145] on label "اسحب الصور وأفلتها هنا أو اضغط لاختيارها" at bounding box center [166, 147] width 69 height 10
click at [176, 139] on input "اسحب الصور وأفلتها هنا أو اضغط لاختيارها" at bounding box center [166, 139] width 303 height 2
type input "C:\fakepath\18-4-eps-18r.jpg"
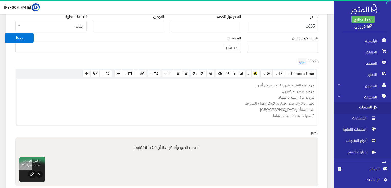
click at [324, 132] on div "معلومات أساسية اسم المنتج عربي مروحة حائط تورنيدو 18 بوصة 4 ريشة ريموت أسود EPS…" at bounding box center [167, 121] width 322 height 359
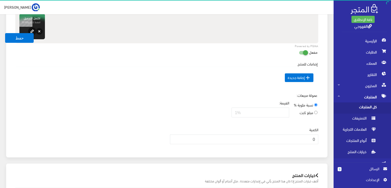
scroll to position [295, 0]
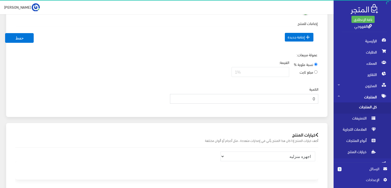
click at [312, 94] on input "0" at bounding box center [244, 99] width 149 height 10
drag, startPoint x: 312, startPoint y: 93, endPoint x: 326, endPoint y: 101, distance: 16.1
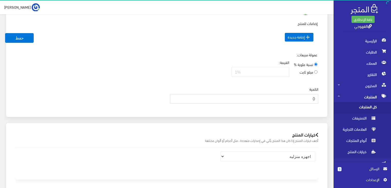
type input "2"
click at [5, 33] on button "حفظ" at bounding box center [19, 38] width 29 height 10
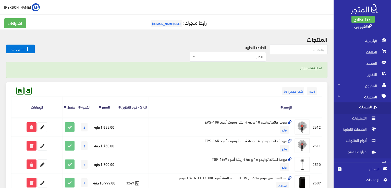
click at [369, 170] on span "الرسائل" at bounding box center [363, 169] width 34 height 6
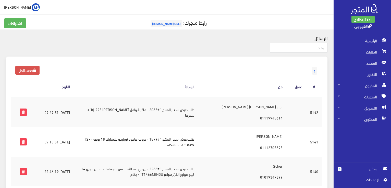
click at [266, 117] on td "نهى [PERSON_NAME] [PERSON_NAME] 01119945614" at bounding box center [242, 113] width 88 height 30
drag, startPoint x: 161, startPoint y: 112, endPoint x: 122, endPoint y: 111, distance: 39.9
click at [122, 111] on td "طلب عرض اسعار للمنتج " #2083 - ماكينة وافل [PERSON_NAME] kj-225" > سعرها" at bounding box center [136, 113] width 125 height 30
copy td "ماكينة وافل سوكاني kj-225"
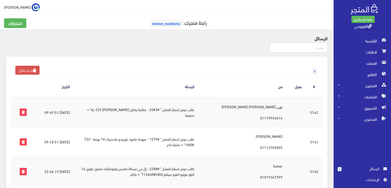
click at [161, 140] on td "طلب عرض اسعار للمنتج " #1579 - مروحة عامود تورنيدو بلاستيك 18 بوصة TSF-18XW" > …" at bounding box center [136, 142] width 125 height 30
click at [25, 140] on icon at bounding box center [23, 142] width 7 height 7
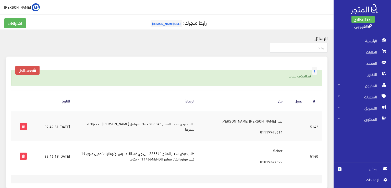
click at [162, 152] on td "طلب عرض اسعار للمنتج " #2288 - إل جي غسالة ملابس اوتوماتيك تحميل علوي 14 كيلو م…" at bounding box center [136, 157] width 125 height 30
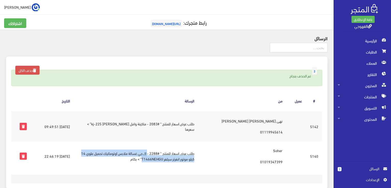
drag, startPoint x: 162, startPoint y: 152, endPoint x: 156, endPoint y: 162, distance: 11.7
click at [156, 162] on td "طلب عرض اسعار للمنتج " #2288 - إل جي غسالة ملابس اوتوماتيك تحميل علوي 14 كيلو م…" at bounding box center [136, 157] width 125 height 30
copy td "إل جي غسالة ملابس اوتوماتيك تحميل علوي 14 كيلو موتور انفرتر سيلفر T1466NEHGU"
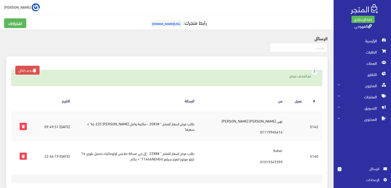
click at [267, 122] on td "نهى [PERSON_NAME] [PERSON_NAME] 01119945614" at bounding box center [242, 127] width 88 height 30
click at [267, 122] on td "نهى عاطف عرفه ابراهيم الدالى 01119945614" at bounding box center [242, 127] width 88 height 30
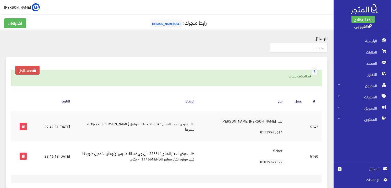
click at [295, 133] on td at bounding box center [297, 127] width 20 height 30
click at [267, 129] on td "نهى عاطف عرفه ابراهيم الدالى 01119945614" at bounding box center [242, 127] width 88 height 30
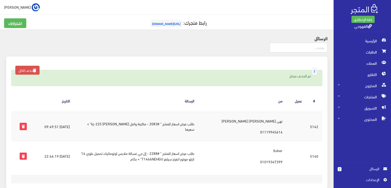
click at [267, 129] on td "نهى عاطف عرفه ابراهيم الدالى 01119945614" at bounding box center [242, 127] width 88 height 30
click at [257, 122] on td "نهى عاطف عرفه ابراهيم الدالى 01119945614" at bounding box center [242, 127] width 88 height 30
copy td "نهى [PERSON_NAME] [PERSON_NAME]"
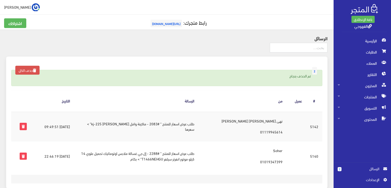
copy td "نهى [PERSON_NAME] [PERSON_NAME]"
click at [261, 131] on td "نهى عاطف عرفه ابراهيم الدالى 01119945614" at bounding box center [242, 127] width 88 height 30
copy tr "01119945614"
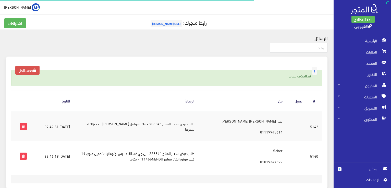
click at [260, 120] on td "نهى عاطف عرفه ابراهيم الدالى 01119945614" at bounding box center [242, 127] width 88 height 30
copy td "نهى [PERSON_NAME] [PERSON_NAME]"
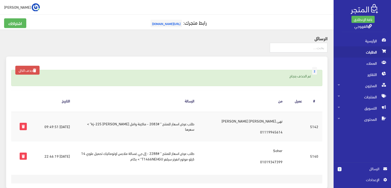
click at [356, 55] on span "الطلبات" at bounding box center [362, 51] width 49 height 11
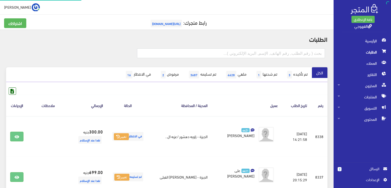
click at [356, 55] on span "الطلبات" at bounding box center [362, 51] width 49 height 11
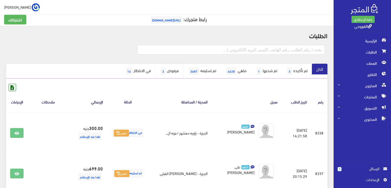
scroll to position [2, 0]
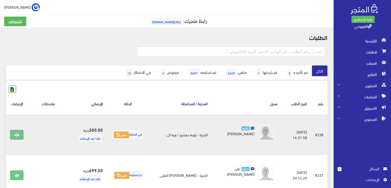
click at [21, 137] on link at bounding box center [16, 135] width 13 height 10
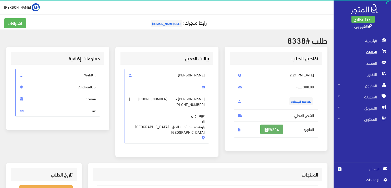
click at [265, 131] on icon at bounding box center [266, 130] width 3 height 4
click at [366, 166] on span "الرسائل" at bounding box center [363, 169] width 34 height 6
